Goal: Check status

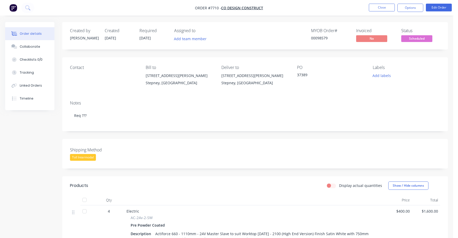
scroll to position [129, 0]
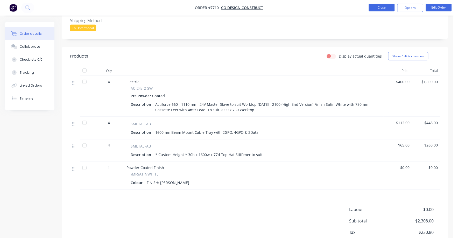
click at [380, 6] on button "Close" at bounding box center [382, 8] width 26 height 8
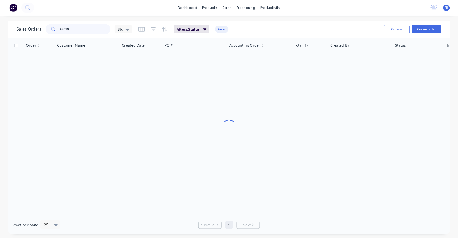
click at [68, 29] on input "98579" at bounding box center [85, 29] width 51 height 10
drag, startPoint x: 71, startPoint y: 28, endPoint x: 55, endPoint y: 28, distance: 16.1
click at [55, 28] on div "98579" at bounding box center [78, 29] width 65 height 10
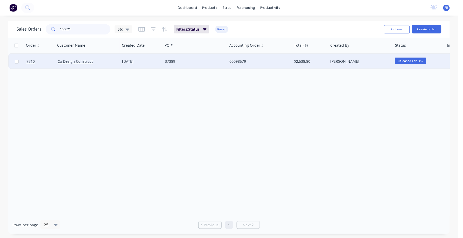
type input "106621"
click at [177, 60] on div "106621-R1" at bounding box center [194, 61] width 58 height 5
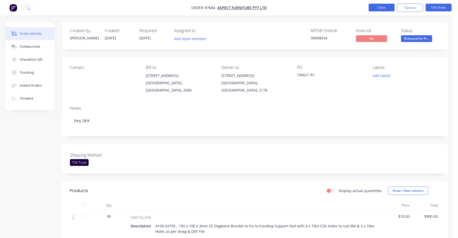
click at [383, 6] on button "Close" at bounding box center [382, 8] width 26 height 8
